Goal: Task Accomplishment & Management: Manage account settings

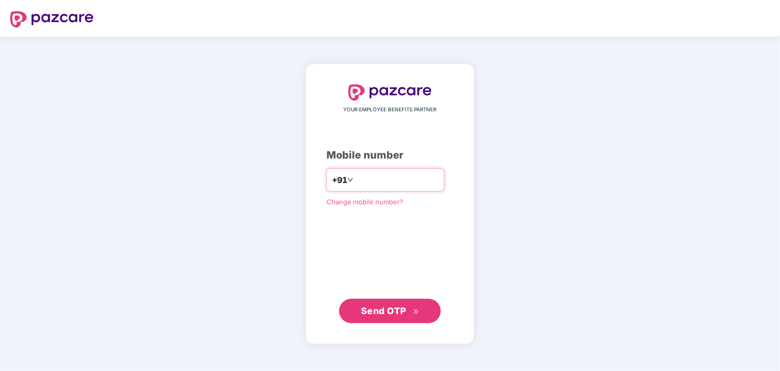
type input "**********"
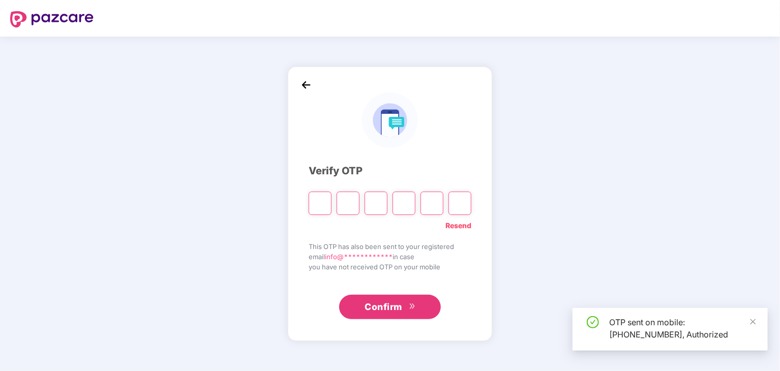
type input "*"
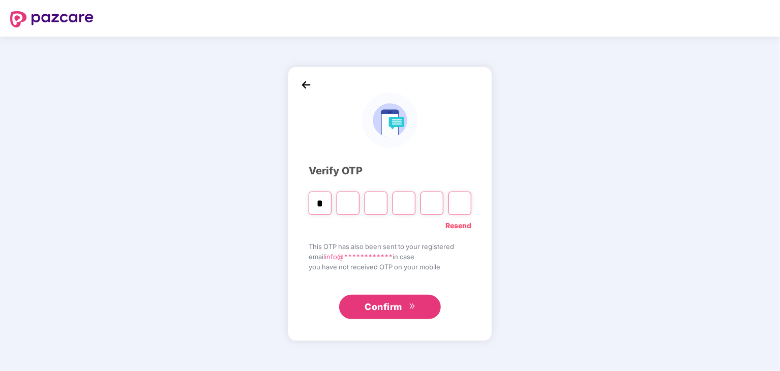
type input "*"
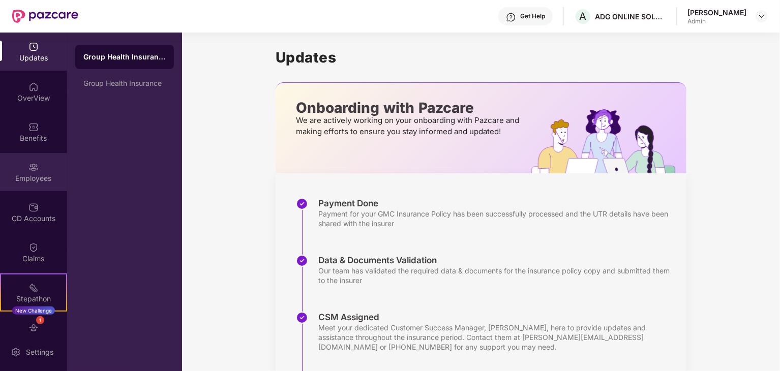
click at [30, 171] on img at bounding box center [33, 167] width 10 height 10
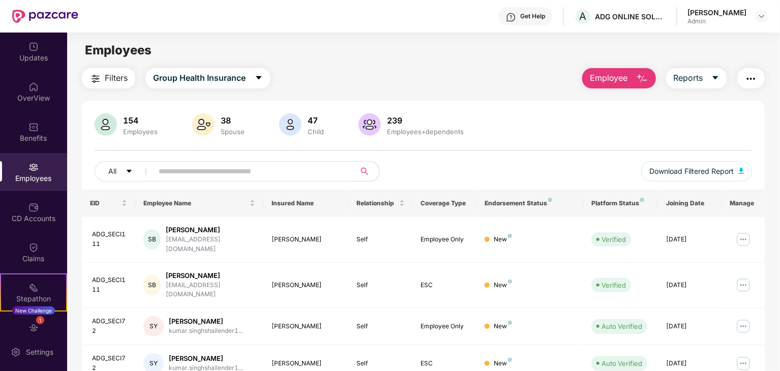
click at [266, 171] on input "text" at bounding box center [250, 171] width 182 height 15
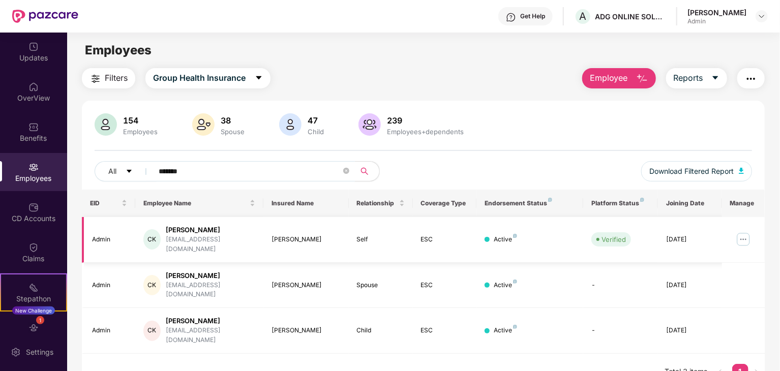
type input "*******"
click at [746, 234] on img at bounding box center [743, 239] width 16 height 16
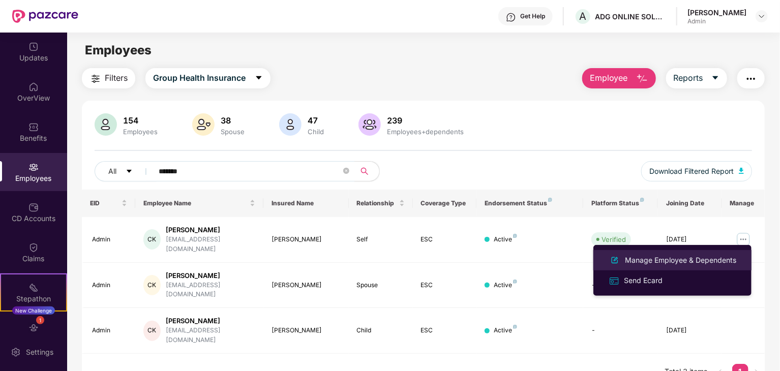
click at [647, 262] on div "Manage Employee & Dependents" at bounding box center [680, 260] width 115 height 11
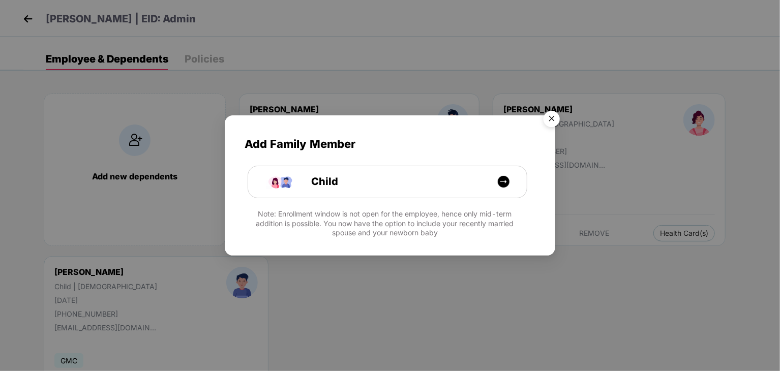
click at [553, 118] on img "Close" at bounding box center [551, 120] width 28 height 28
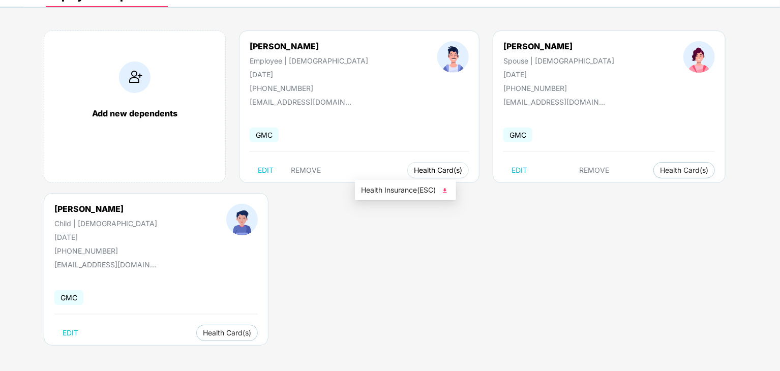
scroll to position [63, 0]
click at [414, 173] on span "Health Card(s)" at bounding box center [438, 170] width 48 height 5
click at [407, 194] on span "Health Insurance(ESC)" at bounding box center [405, 189] width 89 height 11
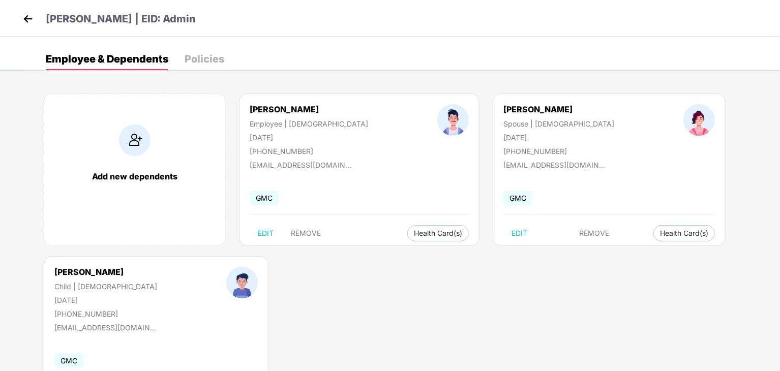
click at [25, 15] on img at bounding box center [27, 18] width 15 height 15
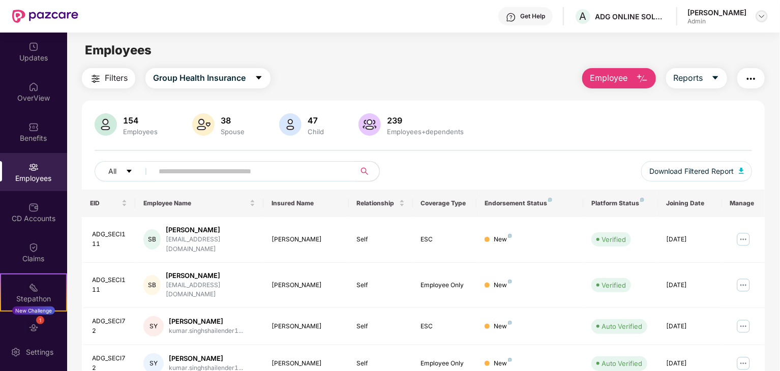
click at [759, 16] on img at bounding box center [761, 16] width 8 height 8
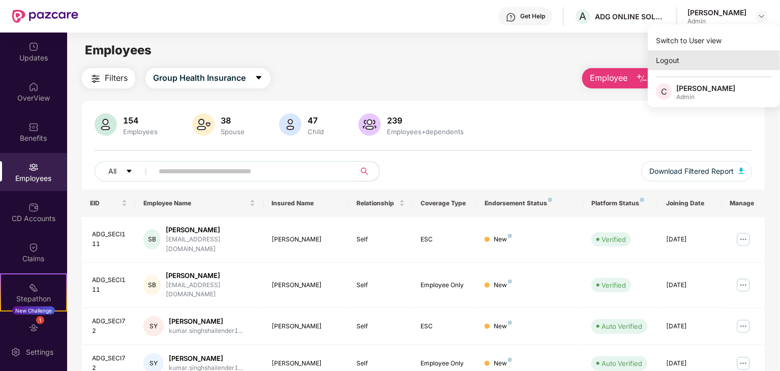
click at [680, 61] on div "Logout" at bounding box center [714, 60] width 132 height 20
